Goal: Use online tool/utility: Utilize a website feature to perform a specific function

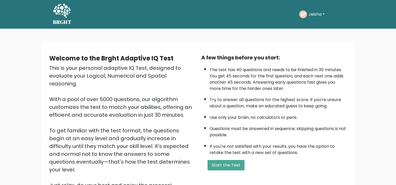
click at [218, 160] on button "Start the Test" at bounding box center [226, 165] width 37 height 10
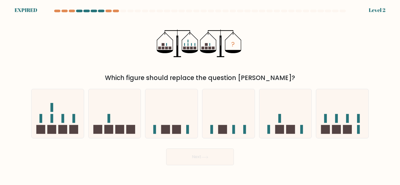
click at [61, 117] on icon at bounding box center [58, 113] width 52 height 43
click at [200, 95] on input "a." at bounding box center [200, 93] width 0 height 3
radio input "true"
click at [199, 154] on button "Next" at bounding box center [200, 156] width 68 height 17
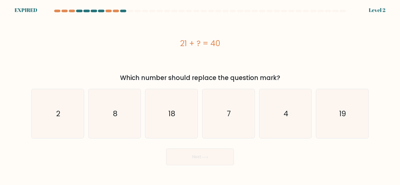
click at [338, 123] on icon "19" at bounding box center [342, 113] width 49 height 49
click at [200, 95] on input "f. 19" at bounding box center [200, 93] width 0 height 3
radio input "true"
